Goal: Obtain resource: Download file/media

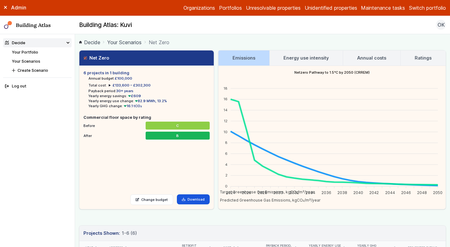
click at [122, 43] on link "Your Scenarios" at bounding box center [124, 42] width 34 height 8
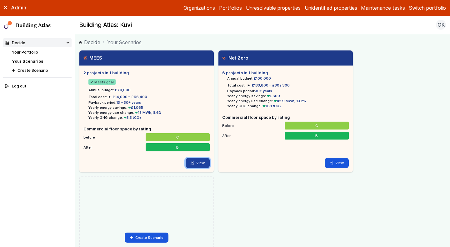
click at [196, 160] on link "View" at bounding box center [198, 163] width 24 height 10
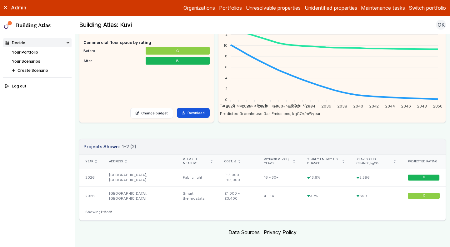
scroll to position [95, 0]
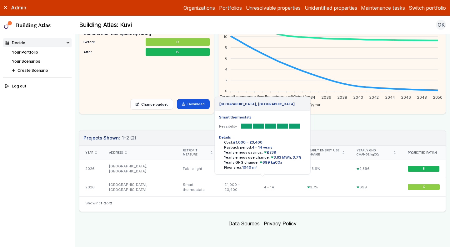
drag, startPoint x: 166, startPoint y: 168, endPoint x: 345, endPoint y: 187, distance: 179.6
click at [345, 187] on div "[GEOGRAPHIC_DATA], [GEOGRAPHIC_DATA] Fabric light Feasibility Details Cost: £13…" at bounding box center [262, 178] width 367 height 36
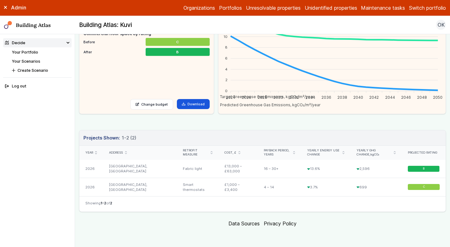
click at [364, 192] on div "699" at bounding box center [376, 187] width 51 height 18
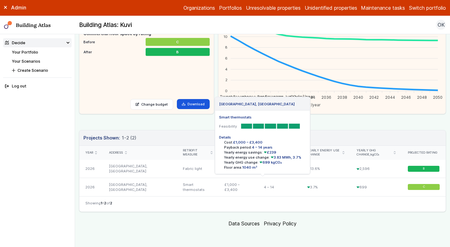
drag, startPoint x: 85, startPoint y: 169, endPoint x: 376, endPoint y: 186, distance: 291.4
click at [376, 186] on div "[GEOGRAPHIC_DATA], [GEOGRAPHIC_DATA] Fabric light Feasibility Details Cost: £13…" at bounding box center [262, 178] width 367 height 36
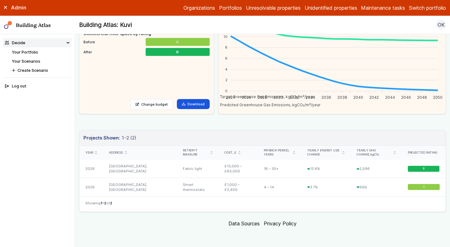
click at [376, 186] on div "699" at bounding box center [376, 187] width 51 height 18
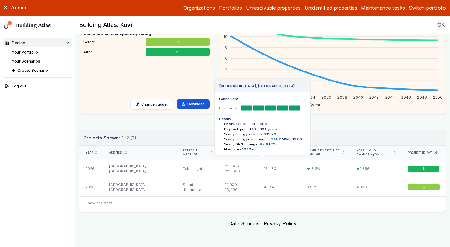
drag, startPoint x: 372, startPoint y: 188, endPoint x: 85, endPoint y: 168, distance: 287.3
click at [85, 168] on div "[GEOGRAPHIC_DATA], [GEOGRAPHIC_DATA] Fabric light Feasibility Details Cost: £13…" at bounding box center [262, 178] width 367 height 36
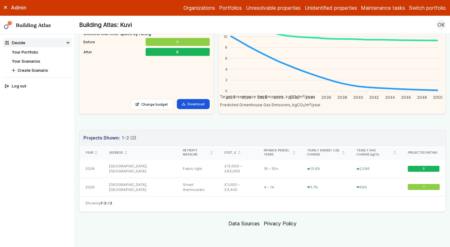
copy div "2026 [GEOGRAPHIC_DATA], [GEOGRAPHIC_DATA] Fabric light £13,000 – £63,000 16 – 3…"
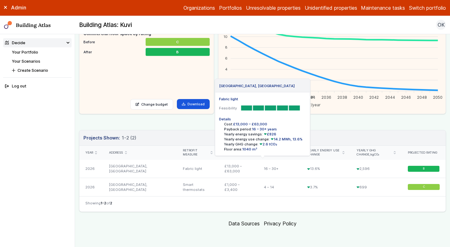
click at [126, 163] on div "[GEOGRAPHIC_DATA], [GEOGRAPHIC_DATA]" at bounding box center [140, 169] width 74 height 18
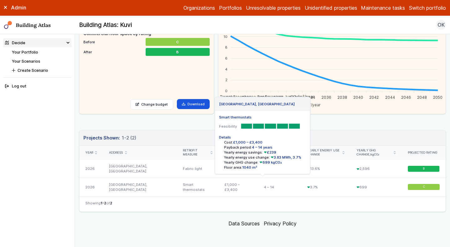
drag, startPoint x: 85, startPoint y: 151, endPoint x: 397, endPoint y: 206, distance: 317.0
click at [397, 206] on div "Year Address Retrofit measure Cost, £ Payback period, years Yearly energy use c…" at bounding box center [262, 178] width 367 height 66
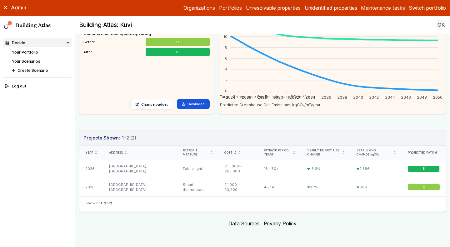
click at [373, 203] on nav "Showing 1-2 of 2" at bounding box center [262, 203] width 367 height 15
click at [204, 99] on link "Download" at bounding box center [193, 104] width 33 height 10
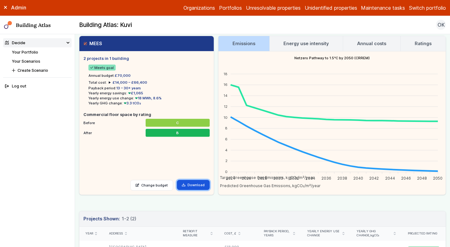
scroll to position [15, 0]
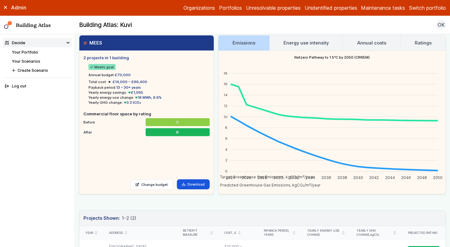
click at [411, 39] on link "Ratings" at bounding box center [423, 42] width 45 height 15
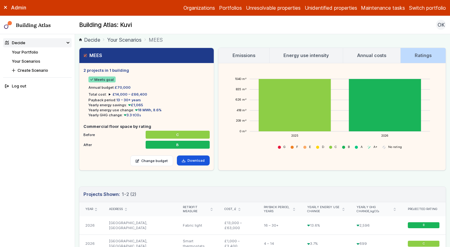
scroll to position [0, 0]
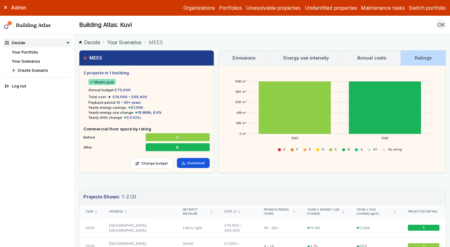
click at [361, 59] on h3 "Annual costs" at bounding box center [372, 57] width 29 height 7
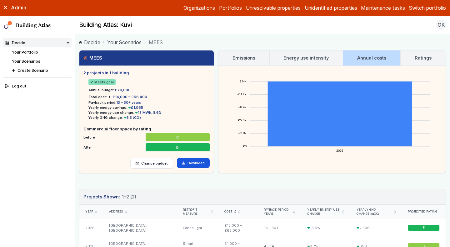
click at [411, 56] on link "Ratings" at bounding box center [423, 57] width 45 height 15
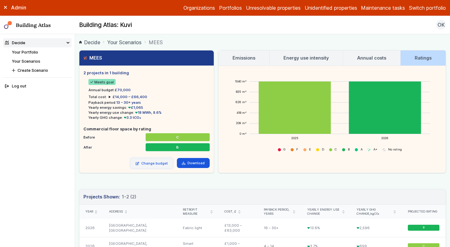
click at [149, 164] on link "Change budget" at bounding box center [151, 163] width 43 height 11
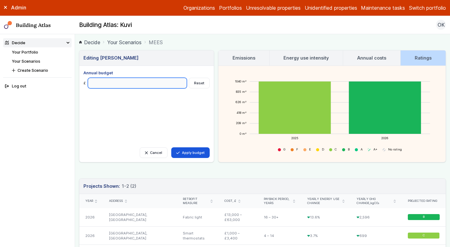
click at [118, 84] on input "*****" at bounding box center [137, 83] width 99 height 11
type input "*****"
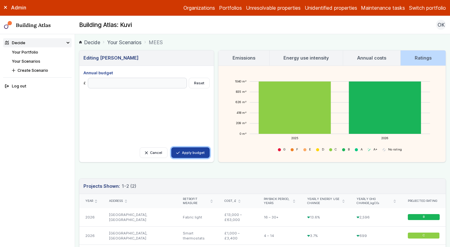
click at [192, 153] on button "Apply budget" at bounding box center [190, 152] width 38 height 11
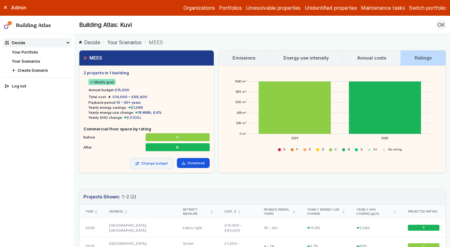
click at [143, 163] on link "Change budget" at bounding box center [151, 163] width 43 height 11
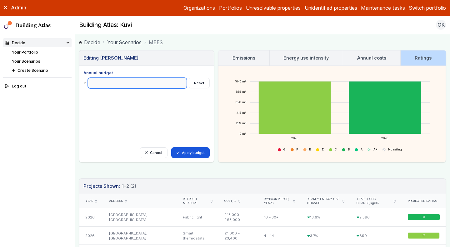
click at [124, 82] on input "*****" at bounding box center [137, 83] width 99 height 11
type input "*****"
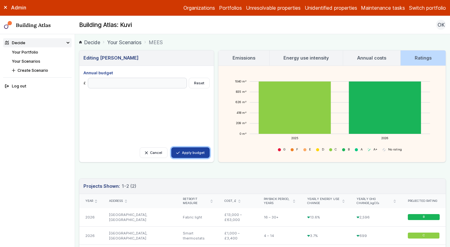
click at [191, 147] on button "Apply budget" at bounding box center [190, 152] width 38 height 11
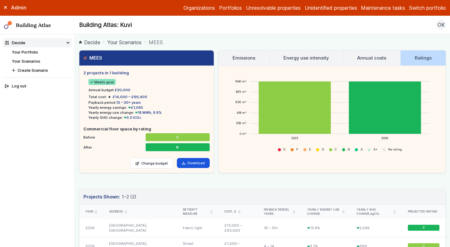
click at [135, 43] on link "Your Scenarios" at bounding box center [124, 42] width 34 height 8
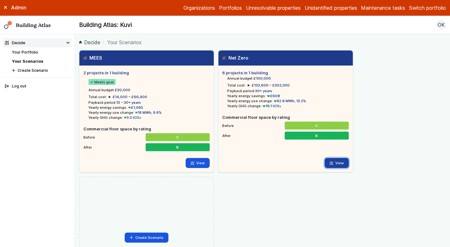
click at [342, 165] on link "View" at bounding box center [337, 163] width 24 height 10
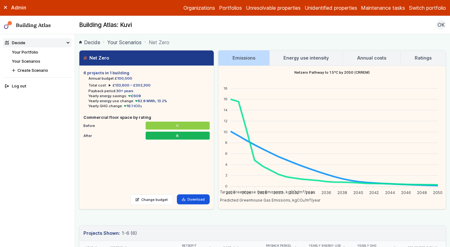
click at [420, 57] on h3 "Ratings" at bounding box center [423, 57] width 17 height 7
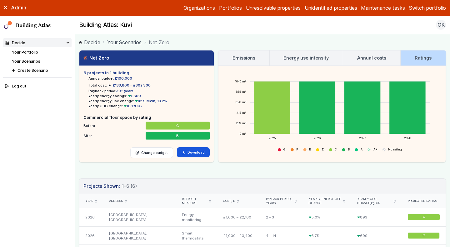
click at [248, 59] on h3 "Emissions" at bounding box center [244, 57] width 23 height 7
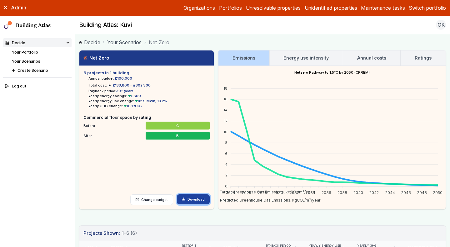
click at [199, 201] on link "Download" at bounding box center [193, 199] width 33 height 10
click at [296, 37] on main "Decide Your Scenarios Net Zero Net Zero 6 projects in 1 building Annual budget:…" at bounding box center [262, 140] width 375 height 212
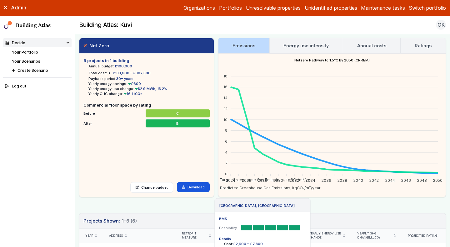
scroll to position [12, 0]
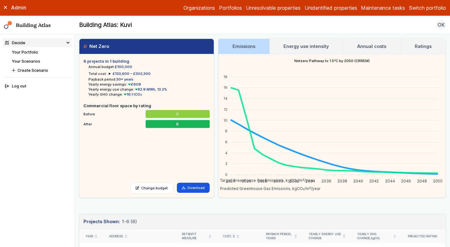
click at [27, 53] on link "Your Portfolio" at bounding box center [25, 52] width 26 height 5
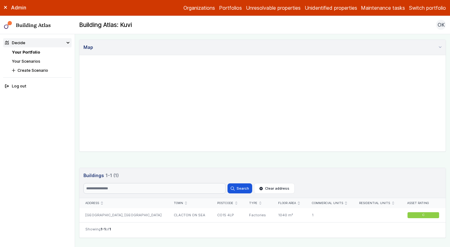
scroll to position [254, 0]
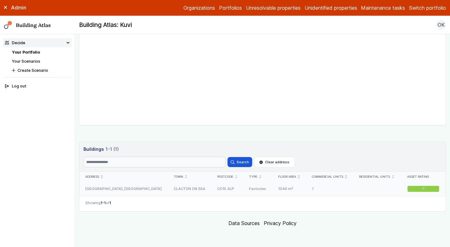
click at [117, 188] on div "[GEOGRAPHIC_DATA], [GEOGRAPHIC_DATA]" at bounding box center [123, 188] width 89 height 14
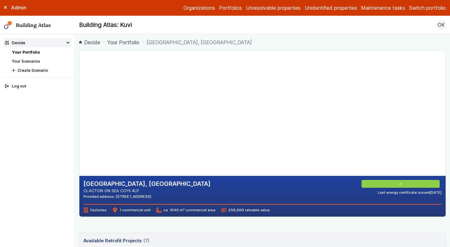
click at [225, 233] on header "Available Retrofit Projects (7) Loading" at bounding box center [262, 240] width 367 height 15
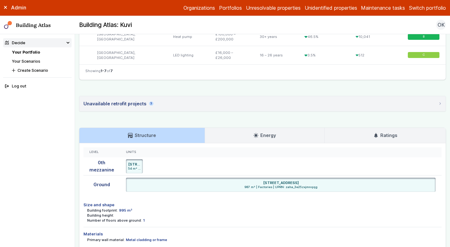
scroll to position [346, 0]
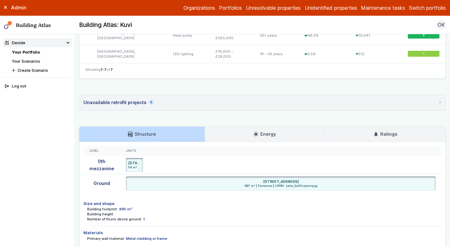
click at [144, 100] on div "Unavailable retrofit projects 3" at bounding box center [119, 102] width 70 height 7
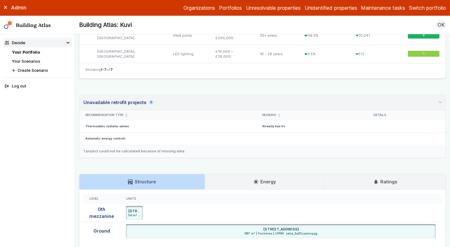
scroll to position [354, 0]
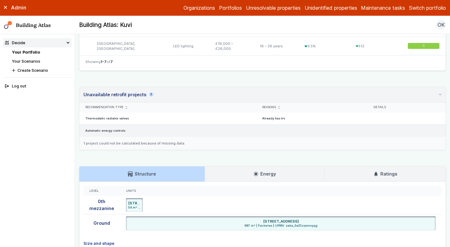
click at [119, 131] on h5 "Automatic energy controls" at bounding box center [167, 131] width 165 height 4
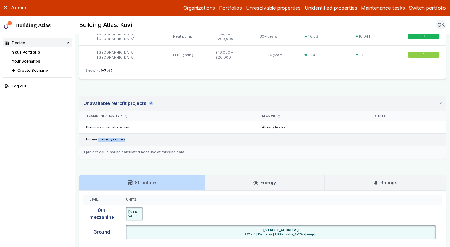
scroll to position [344, 0]
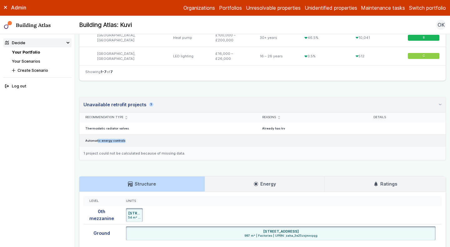
click at [131, 138] on div "Automatic energy controls" at bounding box center [167, 141] width 177 height 12
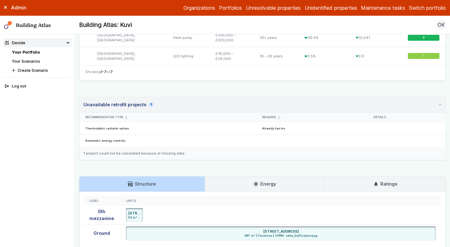
click at [150, 114] on div "Recommendation type" at bounding box center [167, 117] width 177 height 10
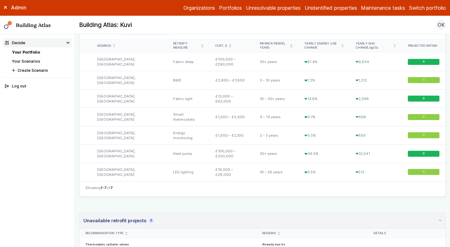
scroll to position [228, 0]
